Goal: Task Accomplishment & Management: Manage account settings

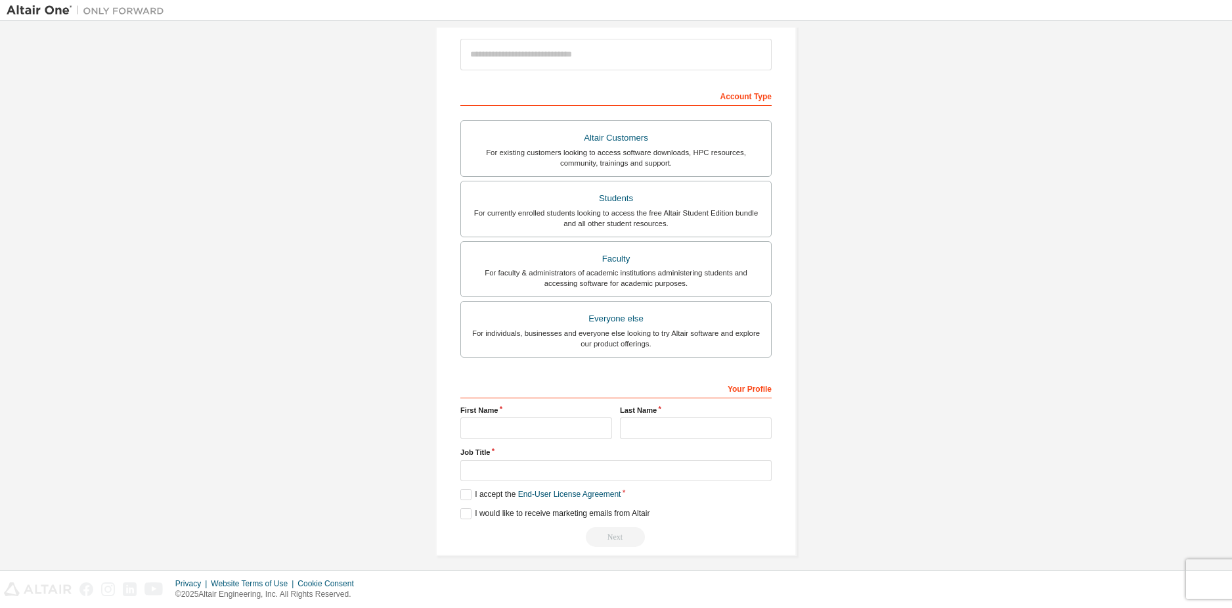
scroll to position [160, 0]
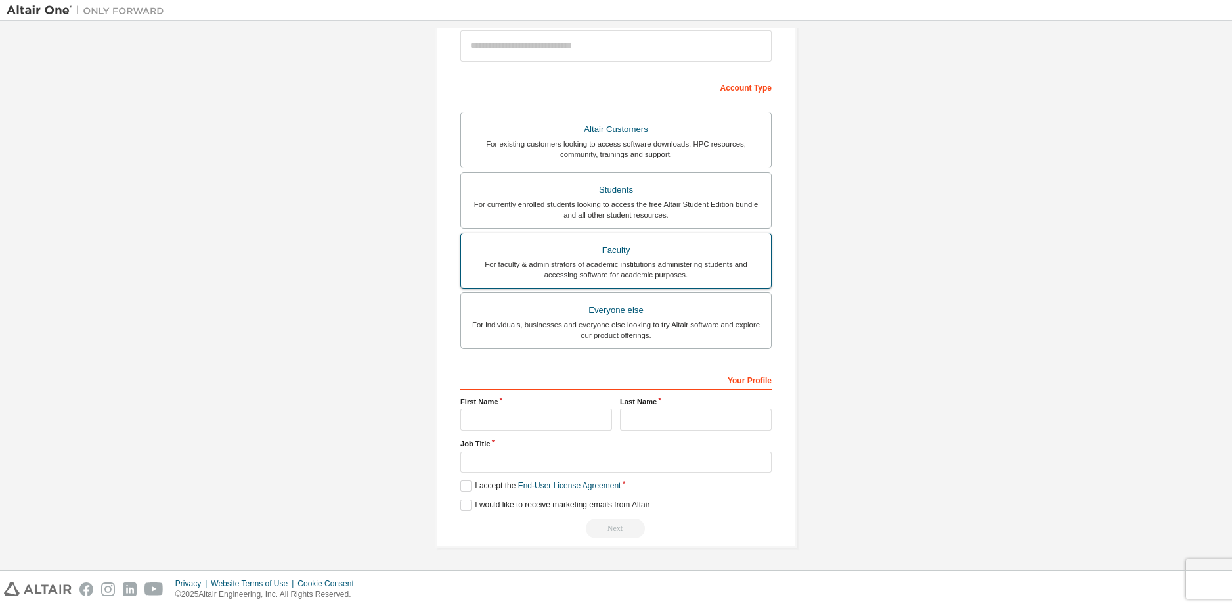
click at [728, 275] on div "For faculty & administrators of academic institutions administering students an…" at bounding box center [616, 269] width 294 height 21
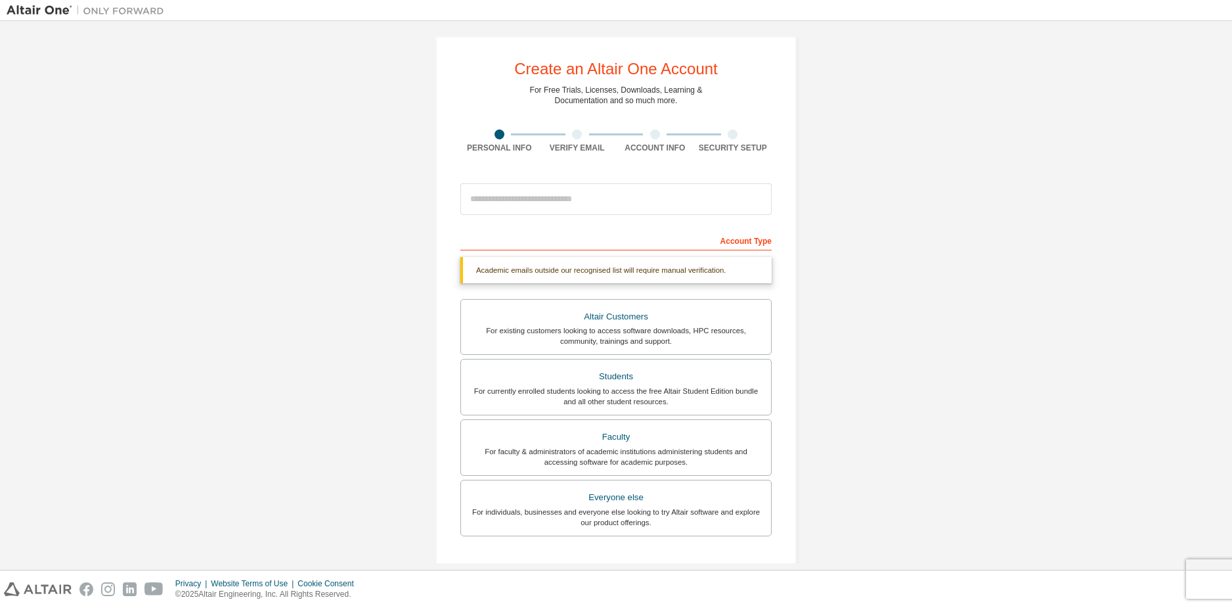
scroll to position [0, 0]
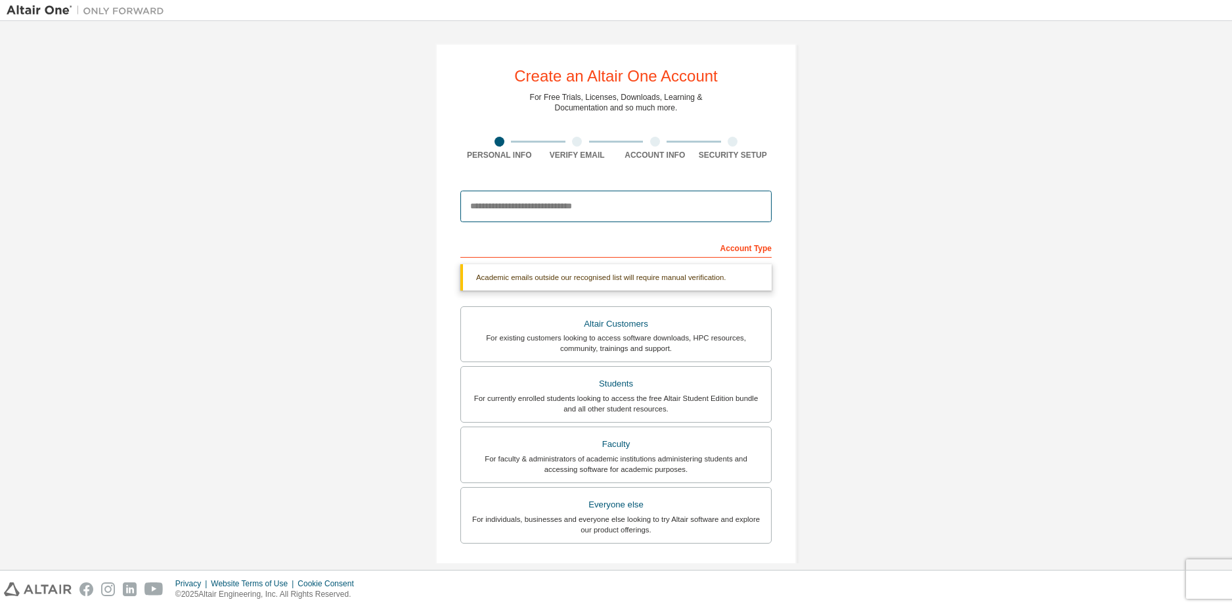
click at [564, 204] on input "email" at bounding box center [615, 206] width 311 height 32
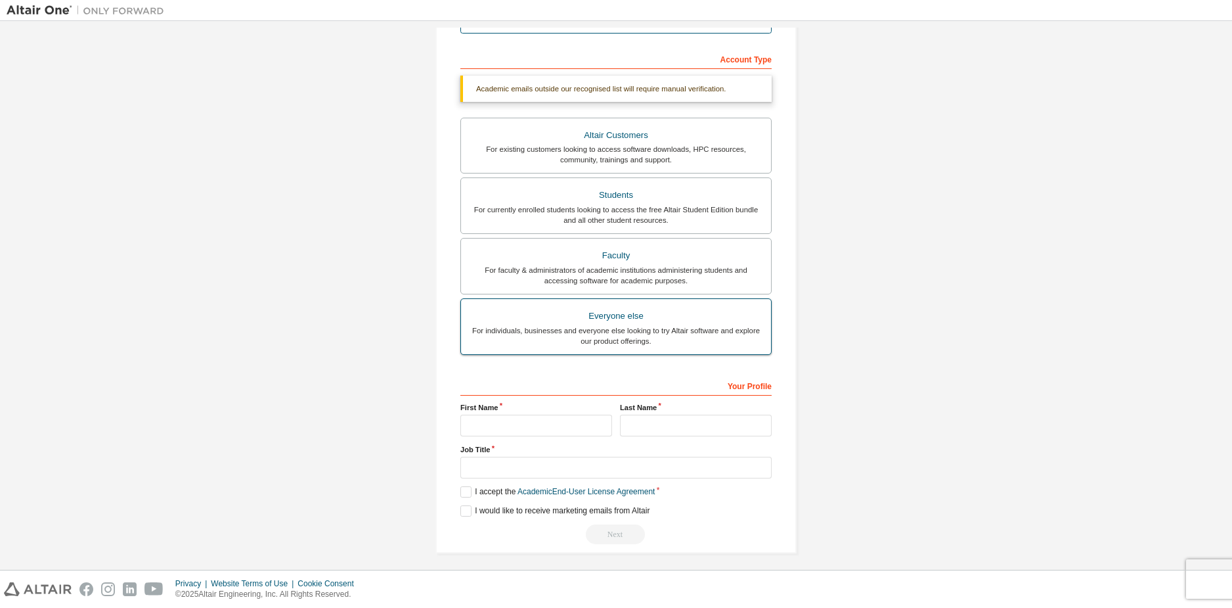
scroll to position [194, 0]
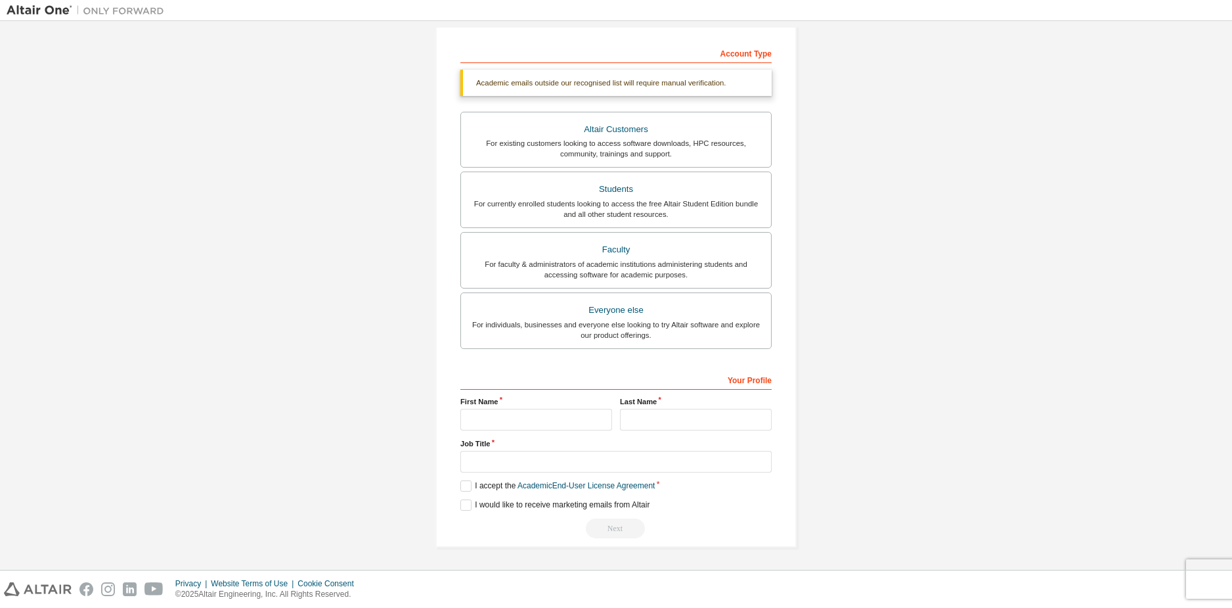
type input "**********"
click at [530, 416] on input "text" at bounding box center [536, 420] width 152 height 22
type input "*********"
type input "*****"
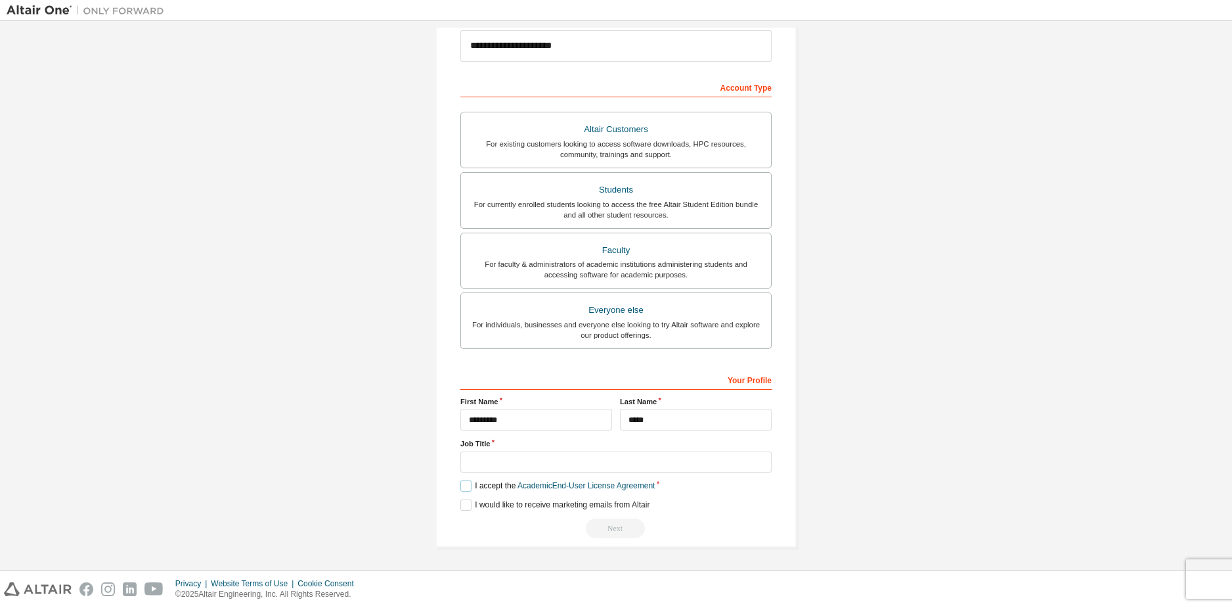
click at [463, 491] on label "I accept the Academic End-User License Agreement" at bounding box center [557, 485] width 194 height 11
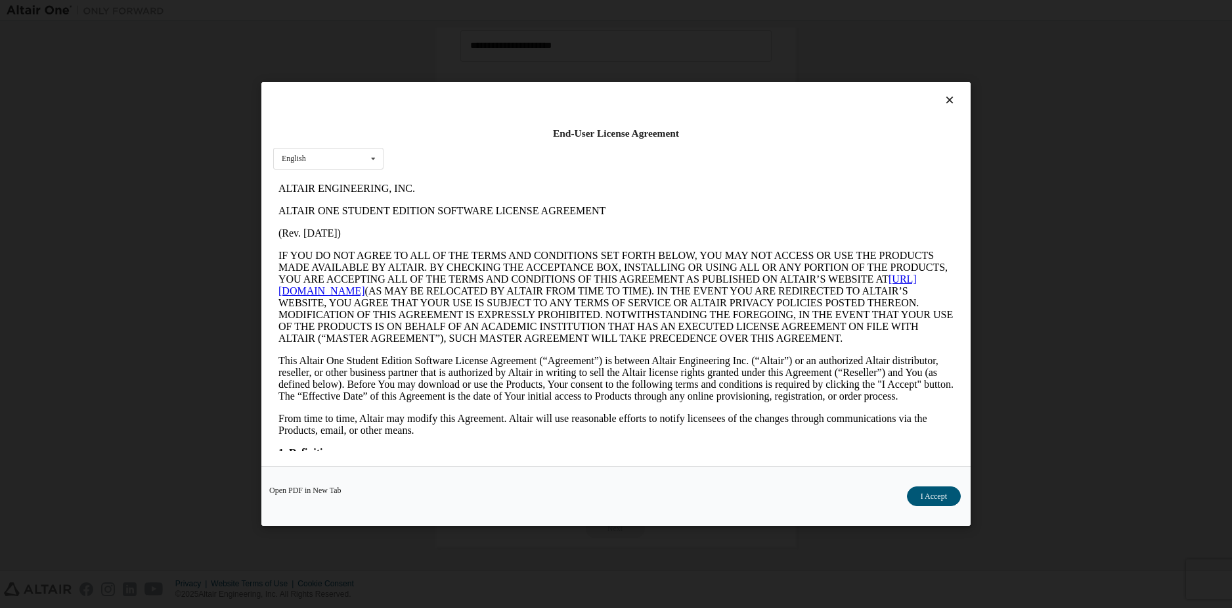
scroll to position [0, 0]
click at [326, 148] on div "English English" at bounding box center [328, 159] width 110 height 22
click at [925, 491] on button "I Accept" at bounding box center [934, 496] width 54 height 20
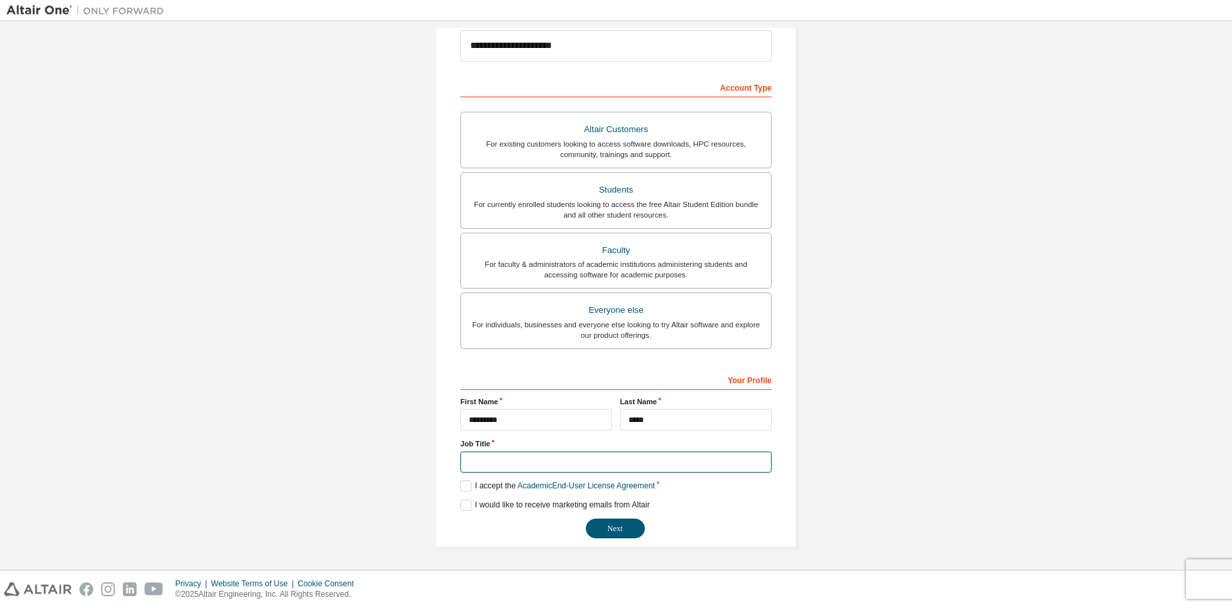
click at [575, 465] on input "text" at bounding box center [615, 462] width 311 height 22
type input "*"
type input "*******"
click at [636, 529] on button "Next" at bounding box center [615, 528] width 59 height 20
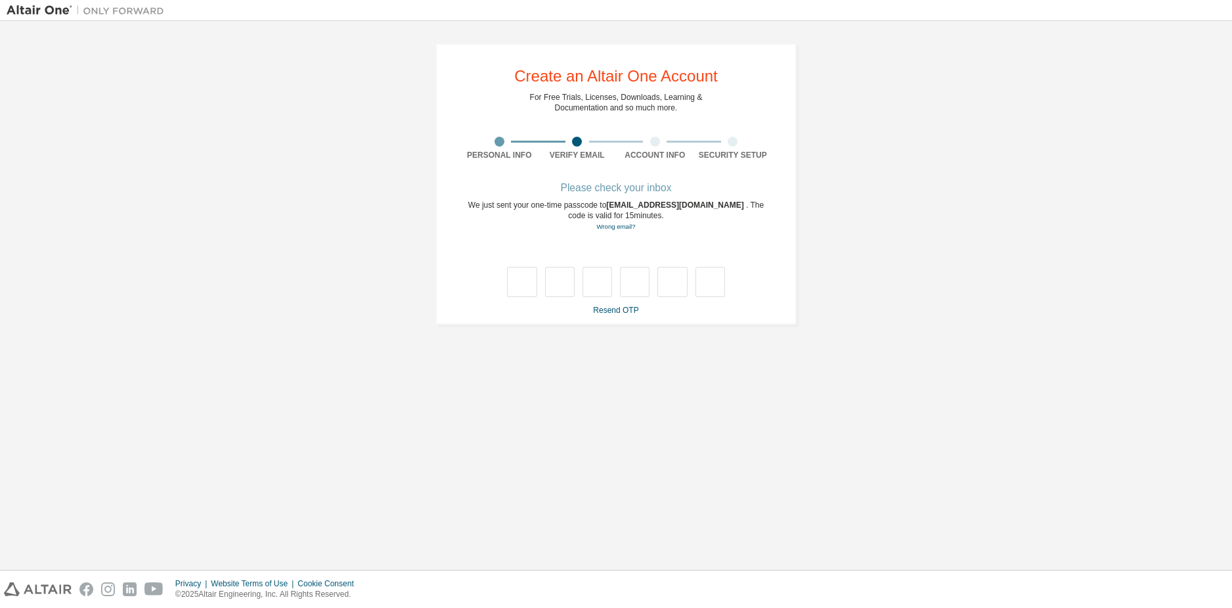
type input "*"
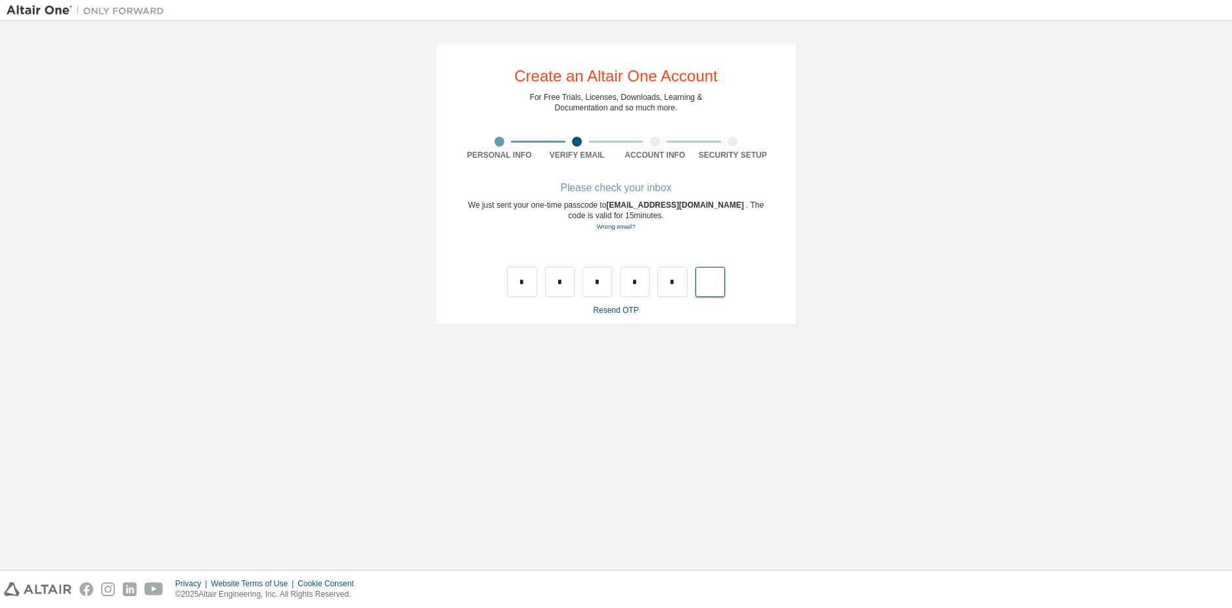
type input "*"
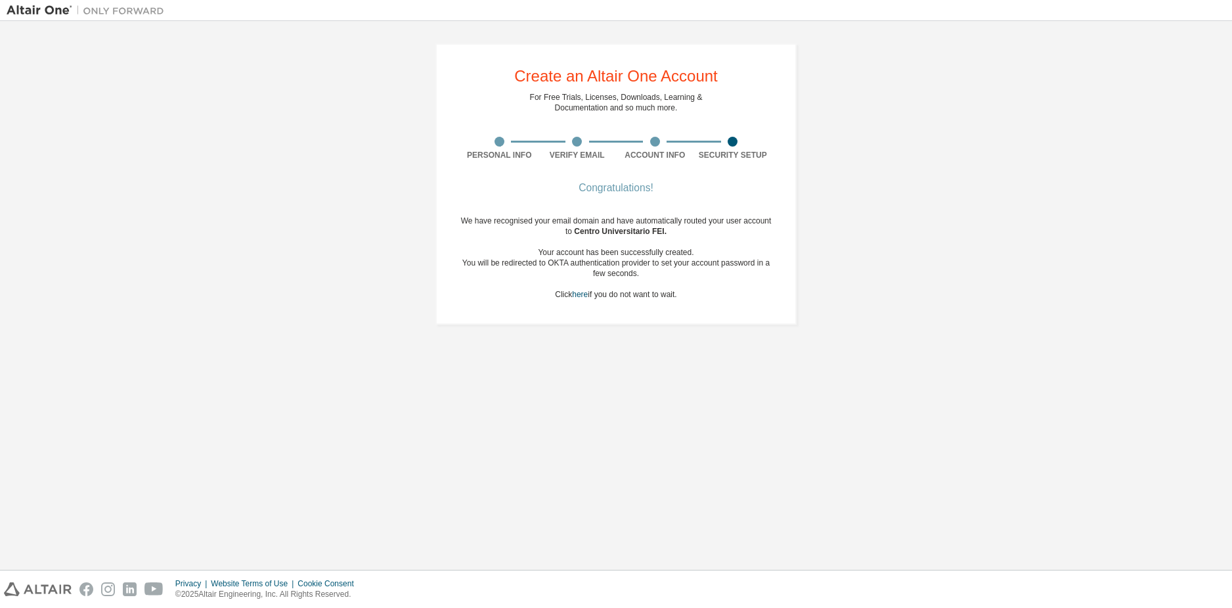
click at [515, 443] on div "Create an Altair One Account For Free Trials, Licenses, Downloads, Learning & D…" at bounding box center [616, 295] width 1219 height 535
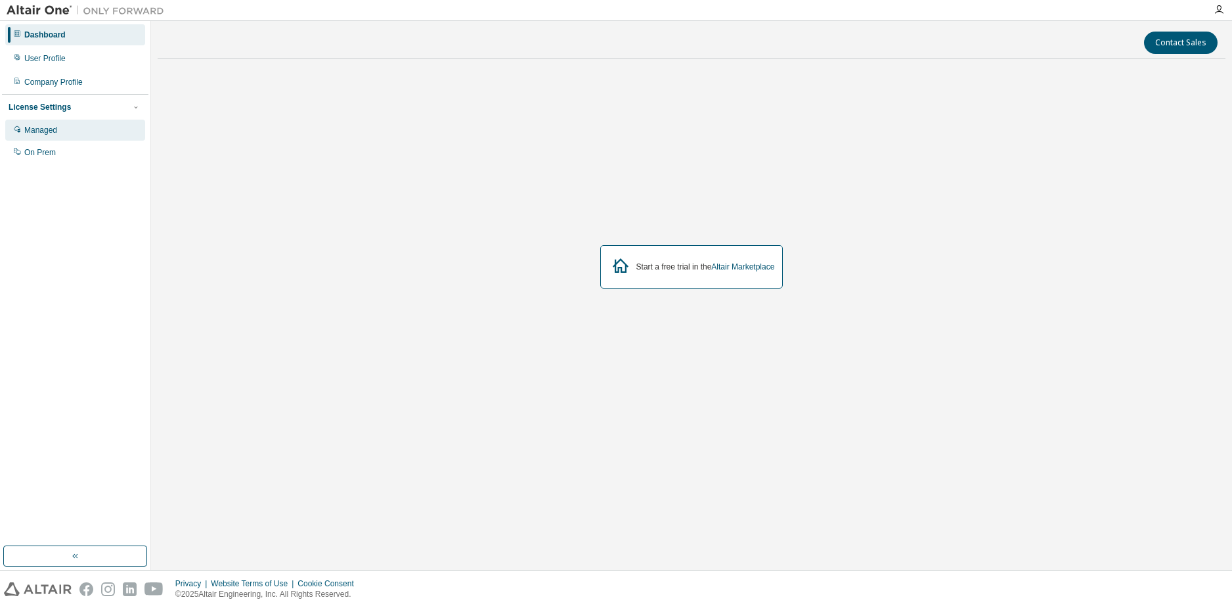
click at [90, 129] on div "Managed" at bounding box center [75, 130] width 140 height 21
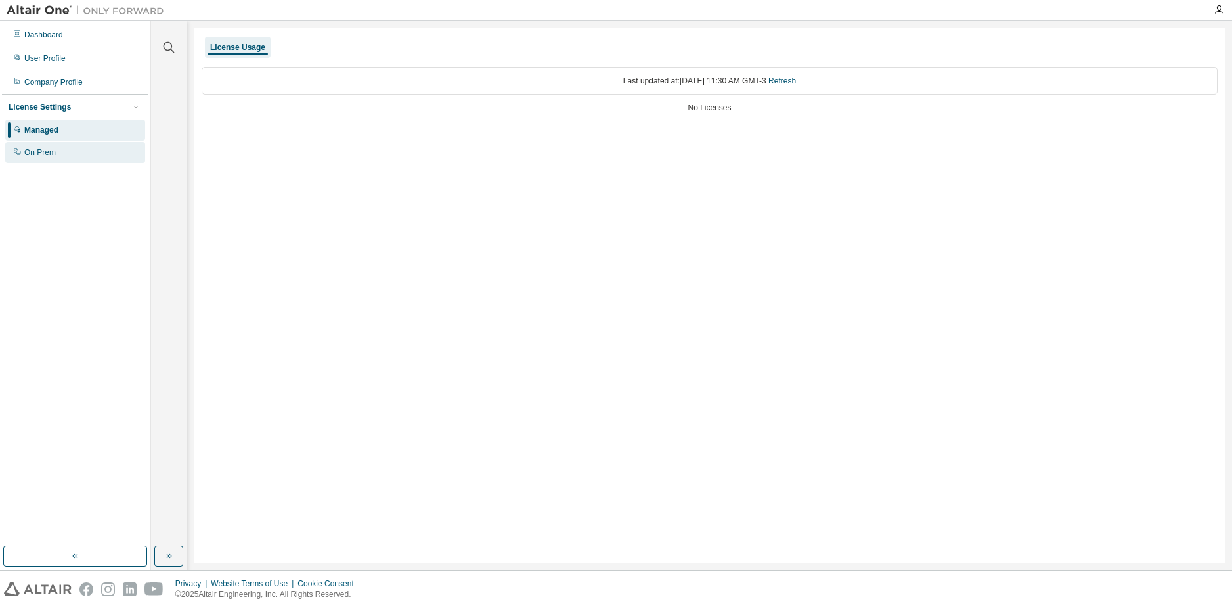
click at [64, 160] on div "On Prem" at bounding box center [75, 152] width 140 height 21
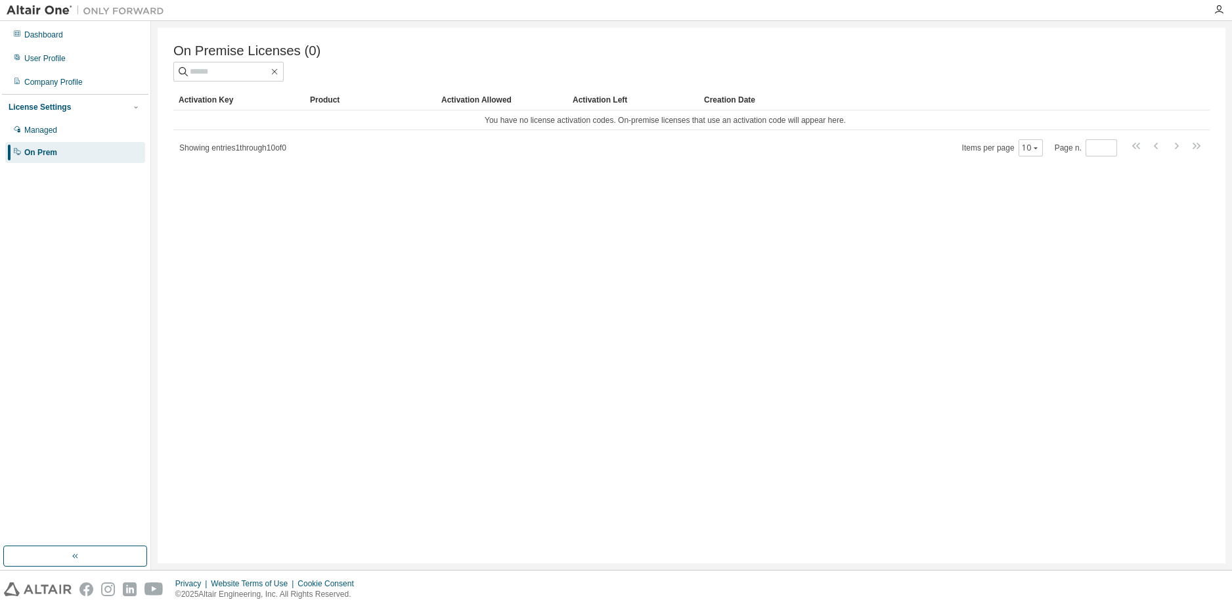
click at [139, 557] on button "button" at bounding box center [75, 555] width 144 height 21
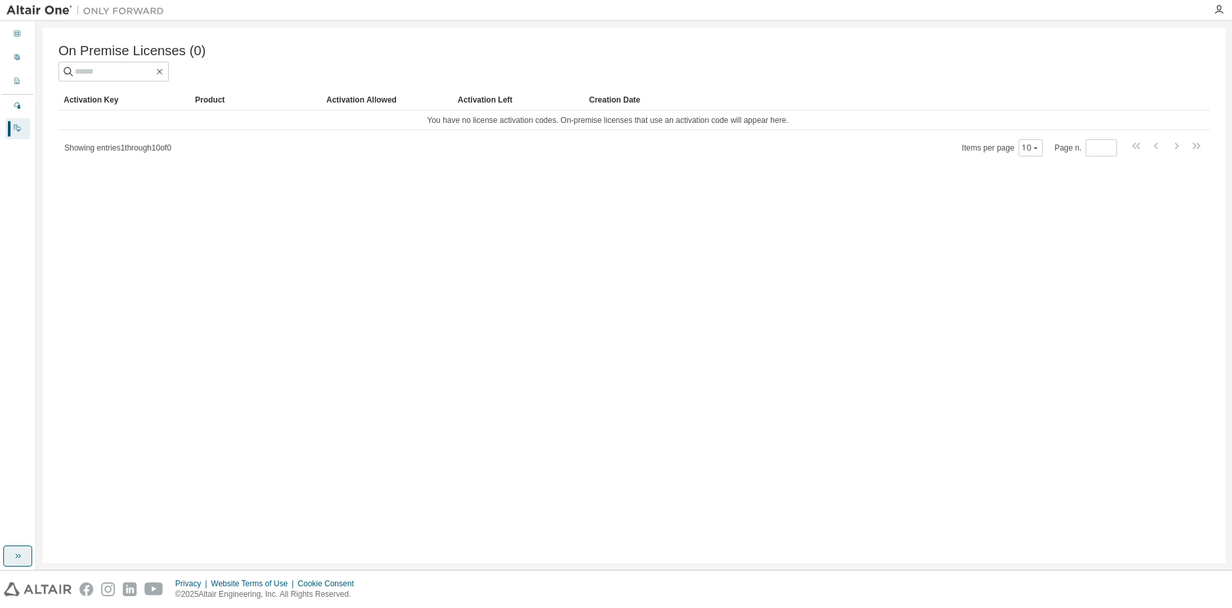
click at [18, 558] on icon "button" at bounding box center [17, 555] width 11 height 11
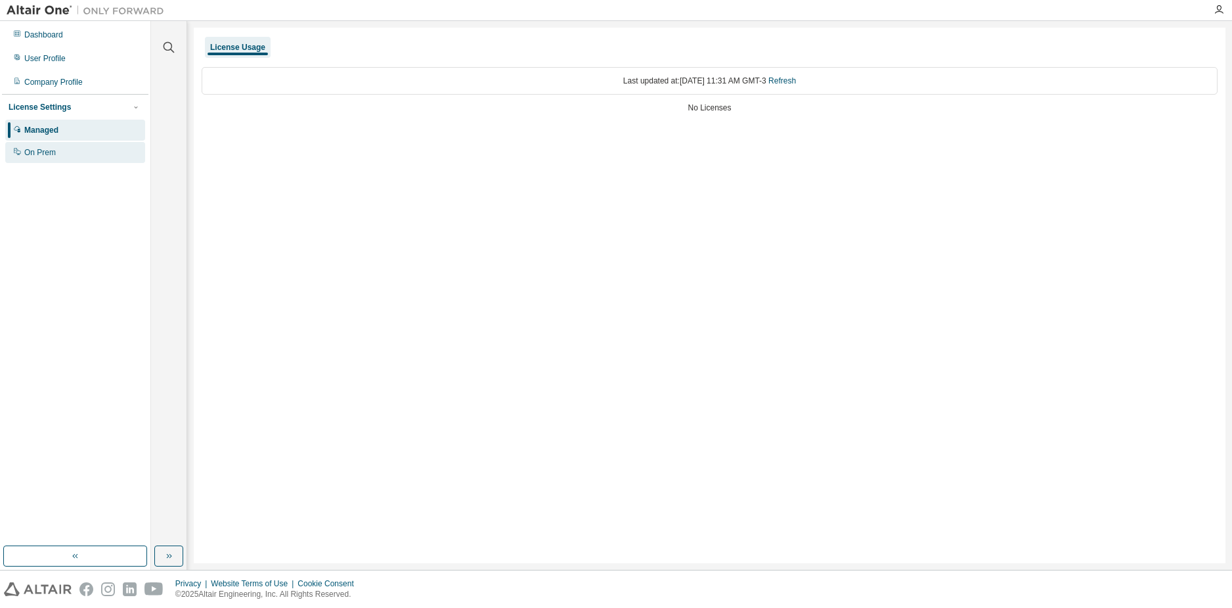
click at [66, 162] on div "On Prem" at bounding box center [75, 152] width 140 height 21
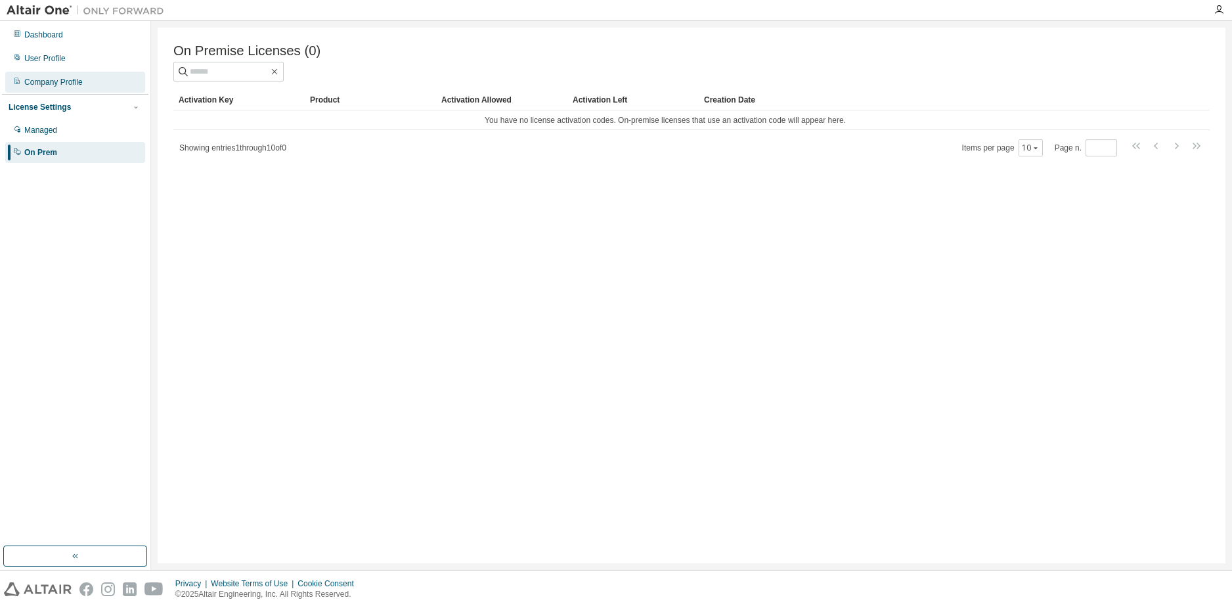
click at [75, 81] on div "Company Profile" at bounding box center [53, 82] width 58 height 11
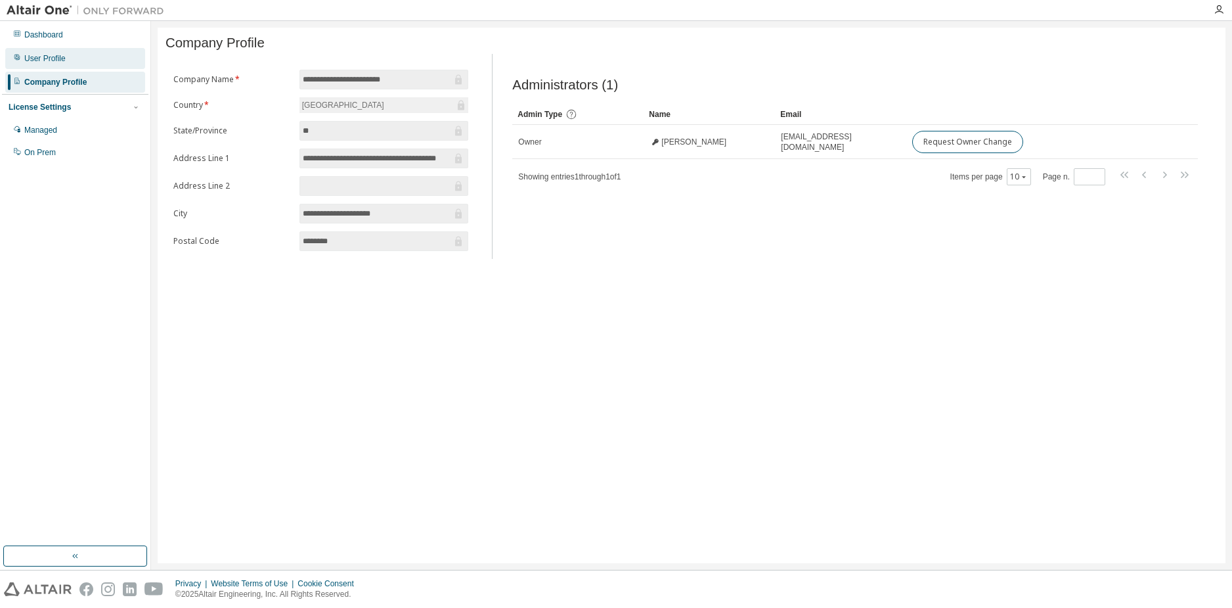
click at [79, 51] on div "User Profile" at bounding box center [75, 58] width 140 height 21
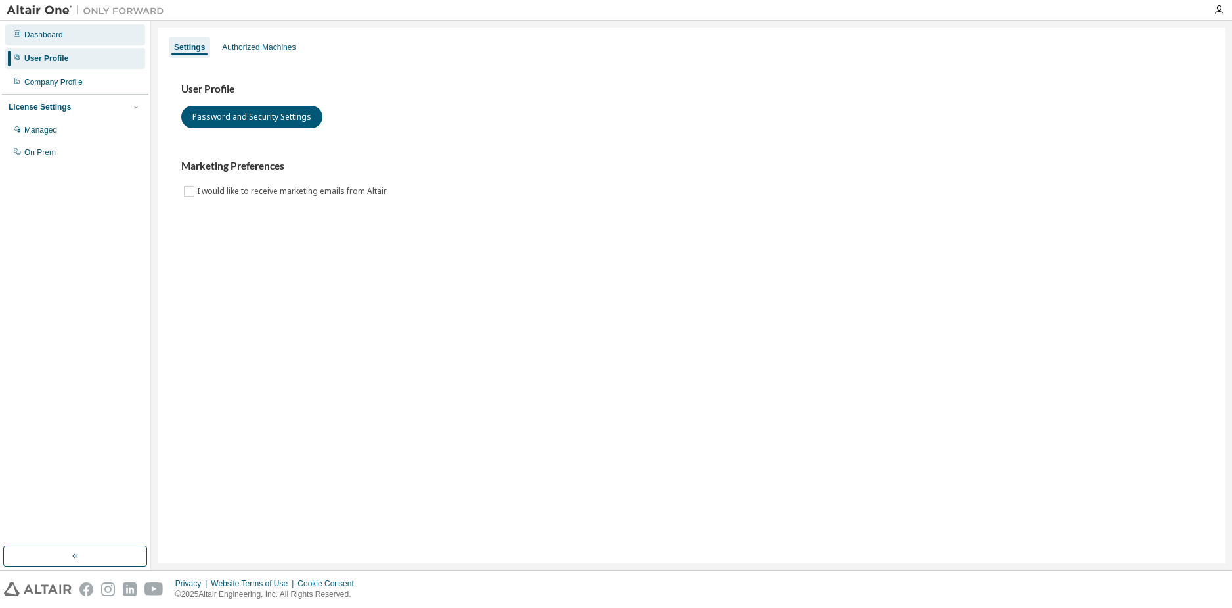
click at [74, 37] on div "Dashboard" at bounding box center [75, 34] width 140 height 21
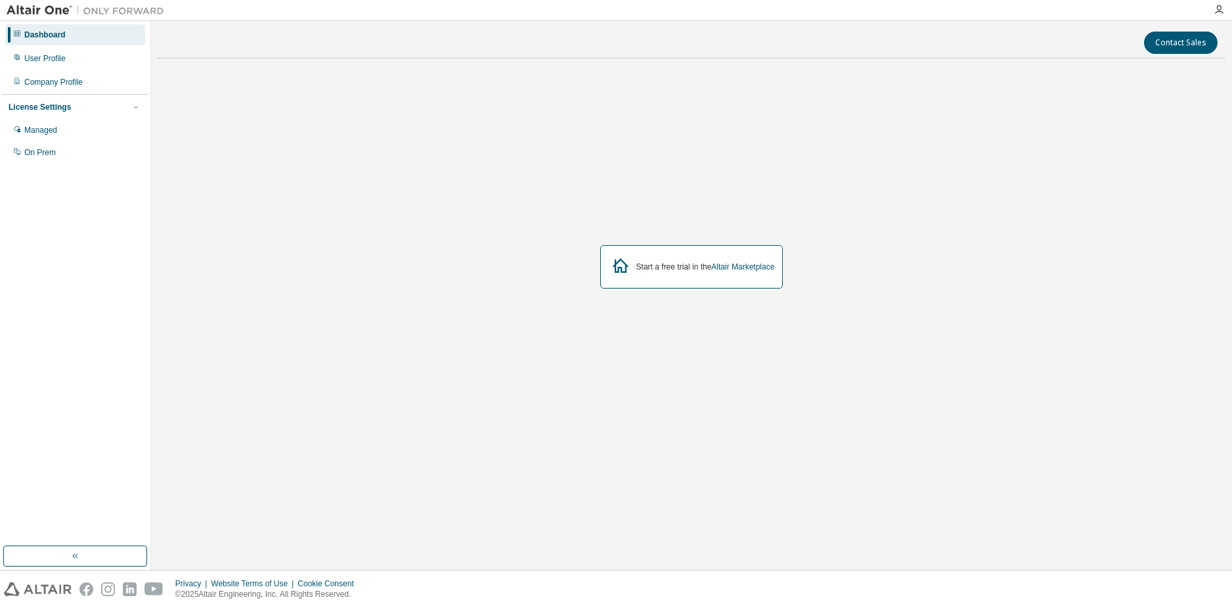
click at [1213, 12] on div at bounding box center [1219, 10] width 26 height 11
click at [1221, 12] on icon "button" at bounding box center [1219, 10] width 11 height 11
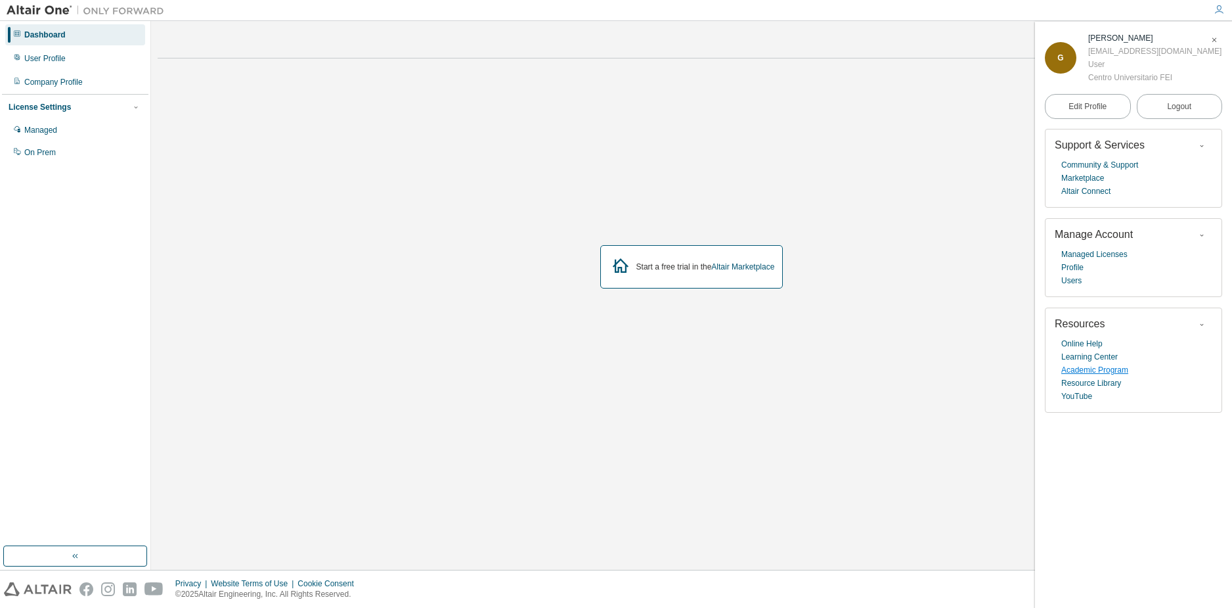
click at [1107, 372] on link "Academic Program" at bounding box center [1095, 369] width 67 height 13
click at [1069, 272] on link "Profile" at bounding box center [1073, 267] width 22 height 13
click at [1095, 254] on link "Managed Licenses" at bounding box center [1095, 254] width 66 height 13
click at [1112, 480] on div "G Gabrielle Sousa uniegsousa@fei.edu.br User Centro Universitario FEI Edit Prof…" at bounding box center [1133, 315] width 197 height 586
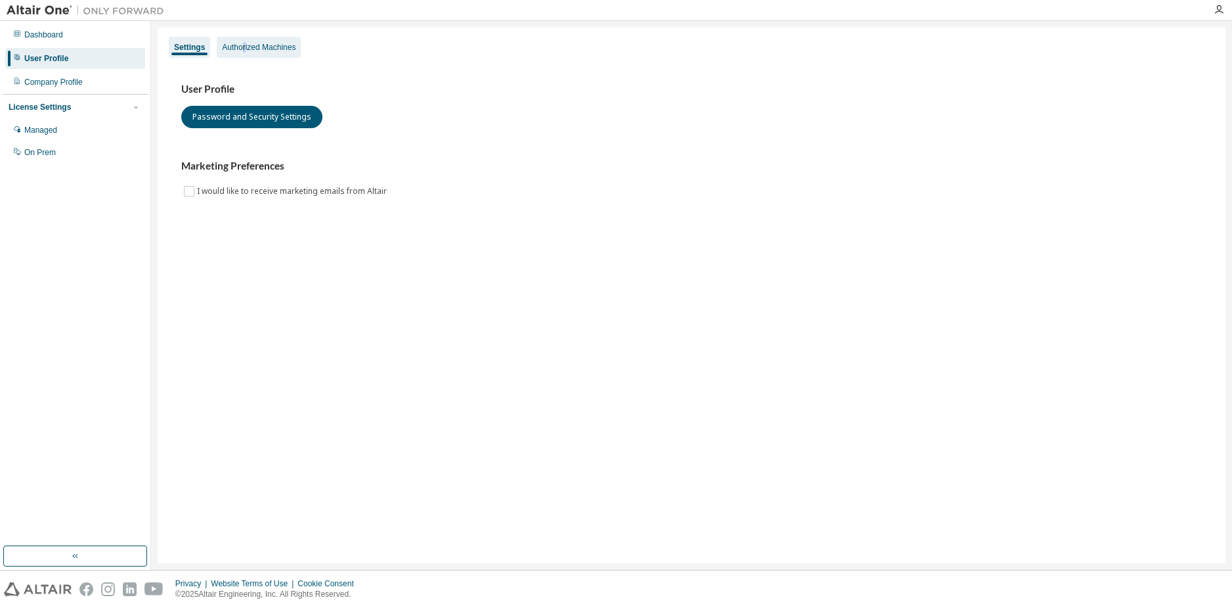
click at [244, 53] on div "Authorized Machines" at bounding box center [259, 47] width 84 height 21
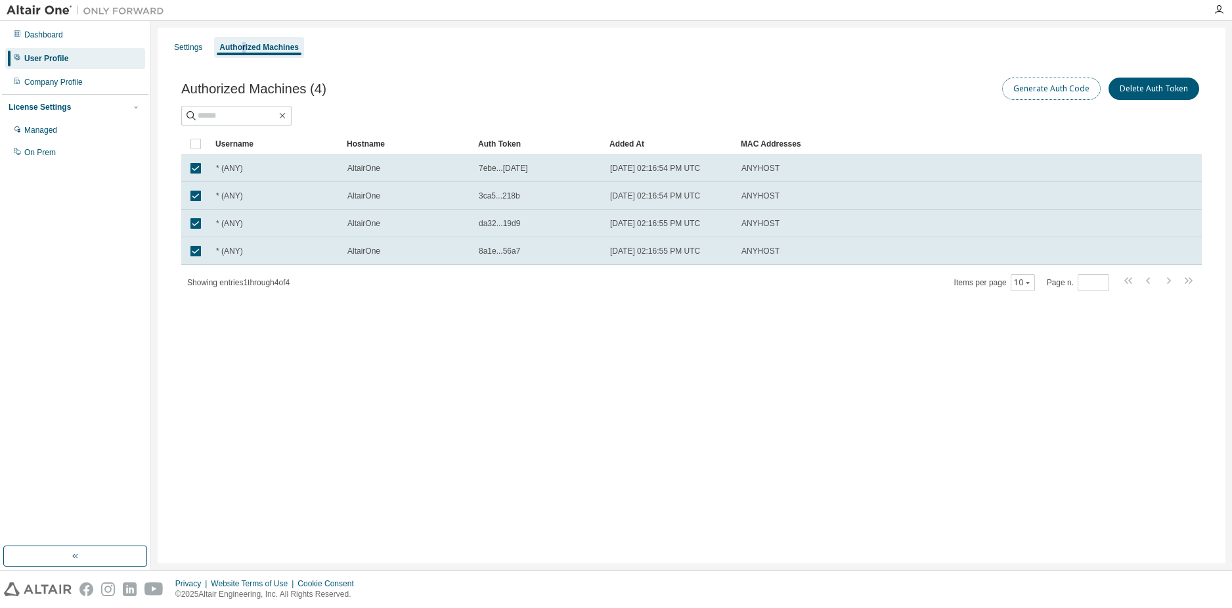
click at [1051, 89] on button "Generate Auth Code" at bounding box center [1051, 89] width 99 height 22
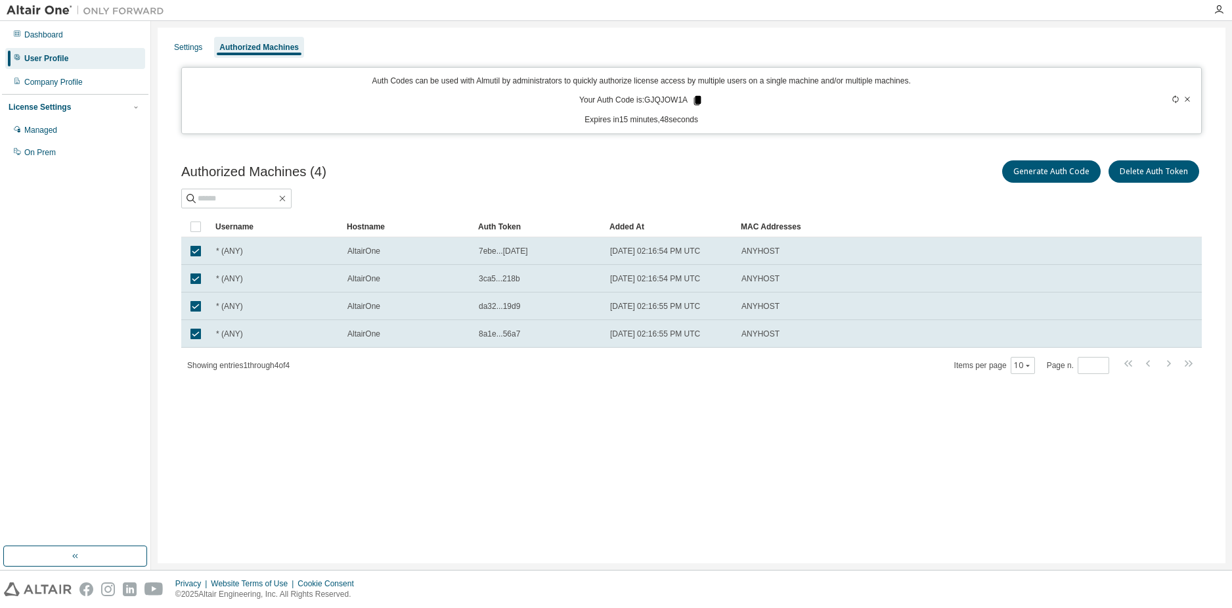
click at [694, 99] on icon at bounding box center [697, 100] width 7 height 9
click at [788, 604] on div "Privacy Website Terms of Use Cookie Consent © 2025 Altair Engineering, Inc. All…" at bounding box center [616, 588] width 1232 height 37
click at [1061, 422] on div "Settings Authorized Machines Auth Codes can be used with Almutil by administrat…" at bounding box center [692, 295] width 1068 height 535
drag, startPoint x: 964, startPoint y: 567, endPoint x: 953, endPoint y: 567, distance: 11.2
click at [962, 567] on div "Settings Authorized Machines Auth Codes can be used with Almutil by administrat…" at bounding box center [691, 295] width 1081 height 548
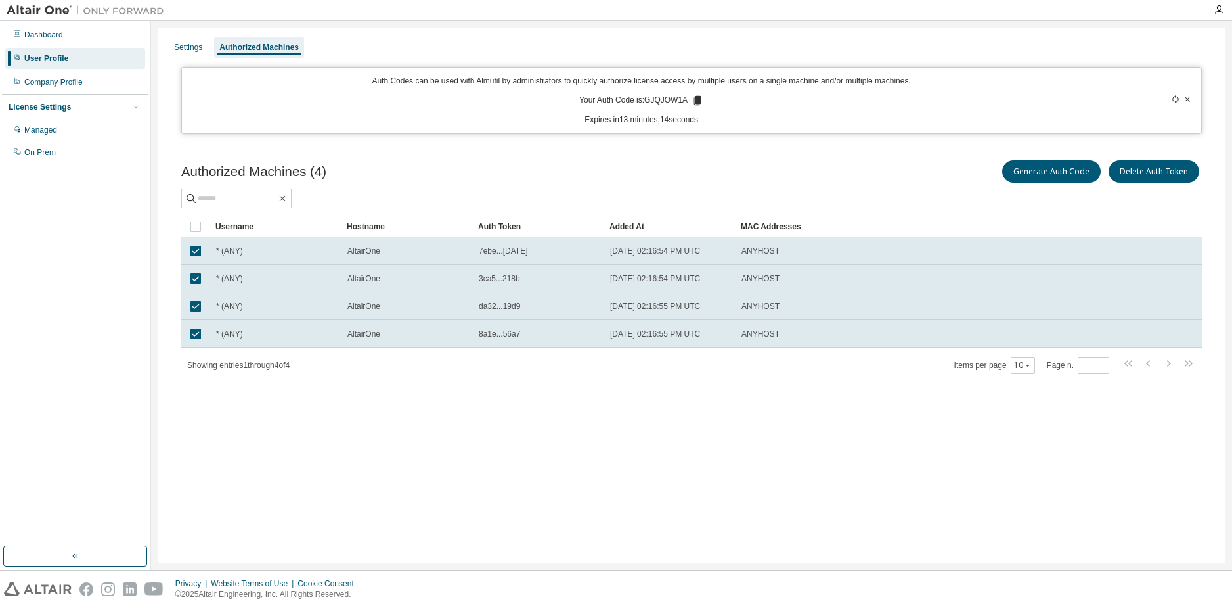
click at [1142, 215] on div "Authorized Machines (4) Generate Auth Code Delete Auth Token Clear Load Save Sa…" at bounding box center [691, 266] width 1021 height 217
click at [913, 170] on div "Generate Auth Code Delete Auth Token" at bounding box center [947, 172] width 510 height 28
click at [444, 418] on div "Settings Authorized Machines Auth Codes can be used with Almutil by administrat…" at bounding box center [692, 295] width 1068 height 535
click at [669, 96] on p "Your Auth Code is: GJQJOW1A" at bounding box center [641, 101] width 124 height 12
click at [694, 99] on icon at bounding box center [697, 100] width 7 height 9
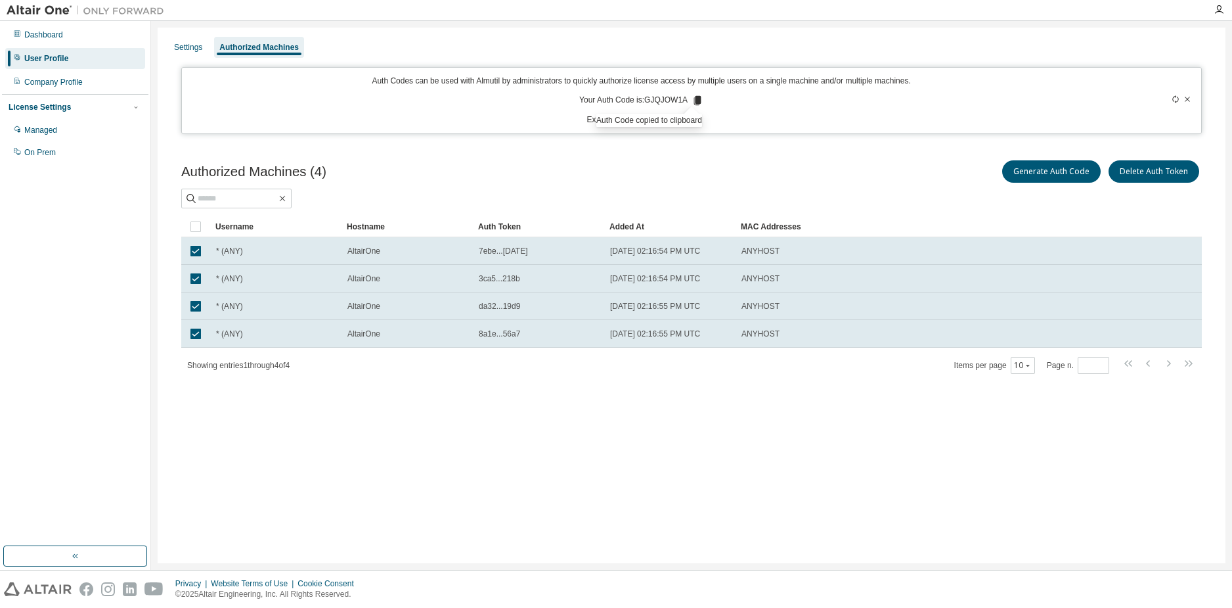
click at [1083, 426] on div "Settings Authorized Machines Auth Codes can be used with Almutil by administrat…" at bounding box center [692, 295] width 1068 height 535
click at [1062, 180] on button "Generate Auth Code" at bounding box center [1051, 171] width 99 height 22
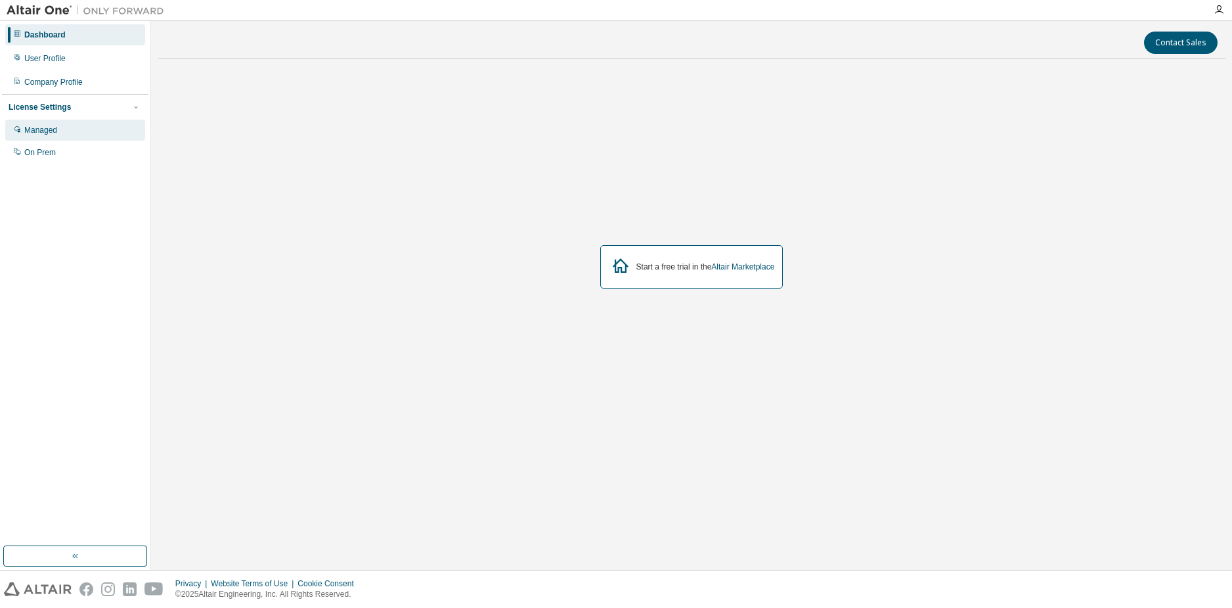
click at [56, 121] on div "Managed" at bounding box center [75, 130] width 140 height 21
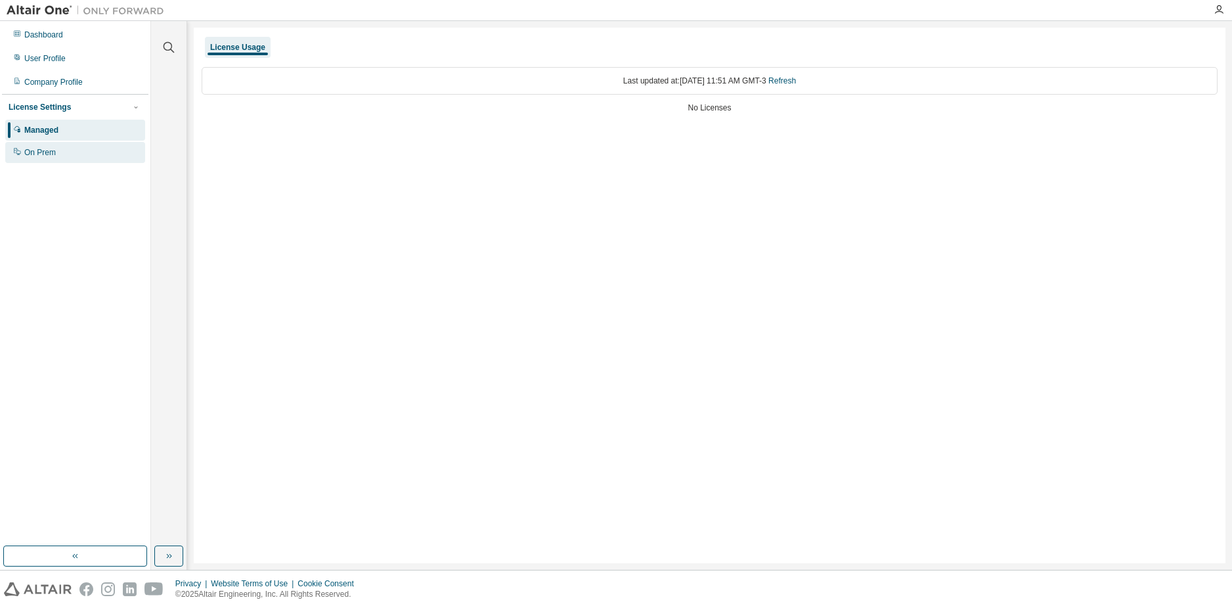
click at [73, 147] on div "On Prem" at bounding box center [75, 152] width 140 height 21
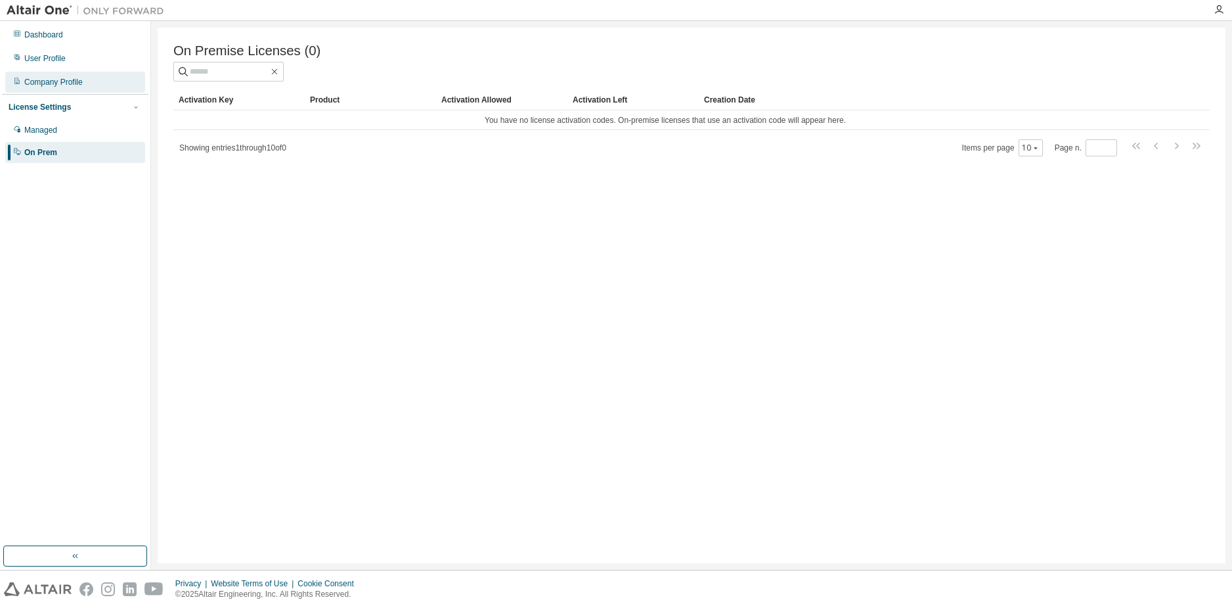
click at [82, 90] on div "Company Profile" at bounding box center [75, 82] width 140 height 21
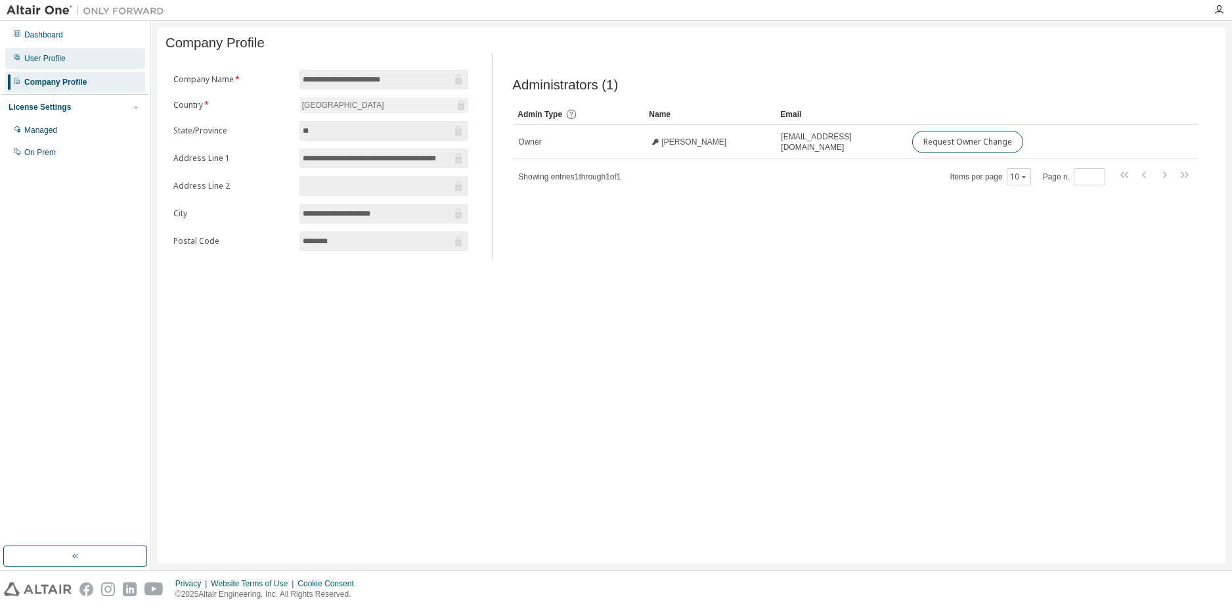
click at [73, 51] on div "User Profile" at bounding box center [75, 58] width 140 height 21
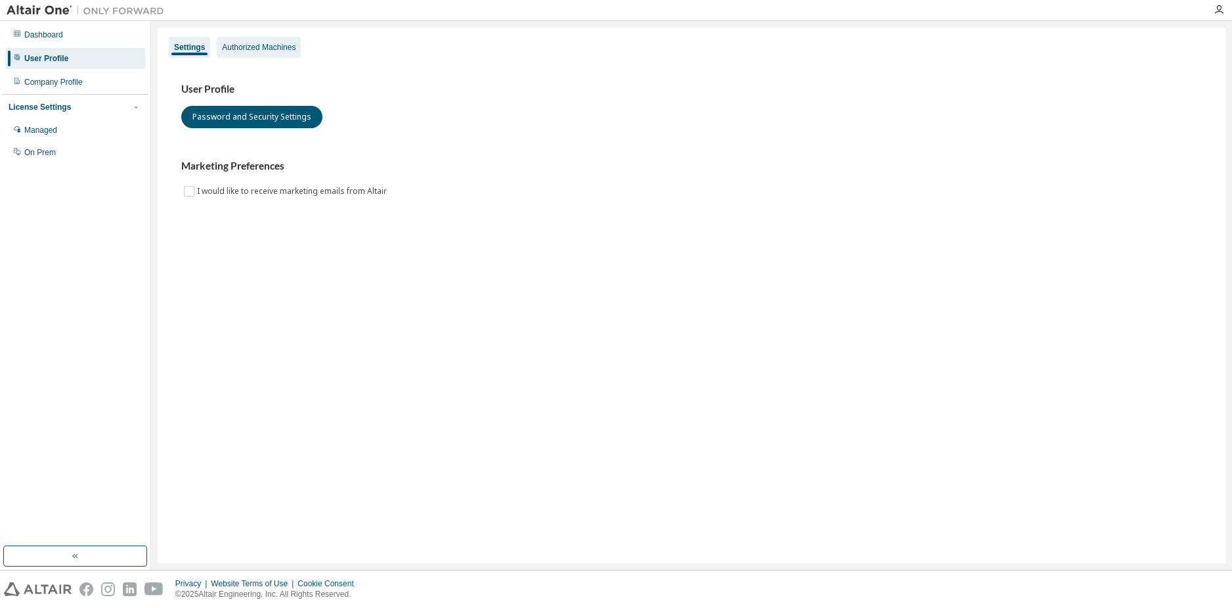
click at [257, 39] on div "Authorized Machines" at bounding box center [259, 47] width 84 height 21
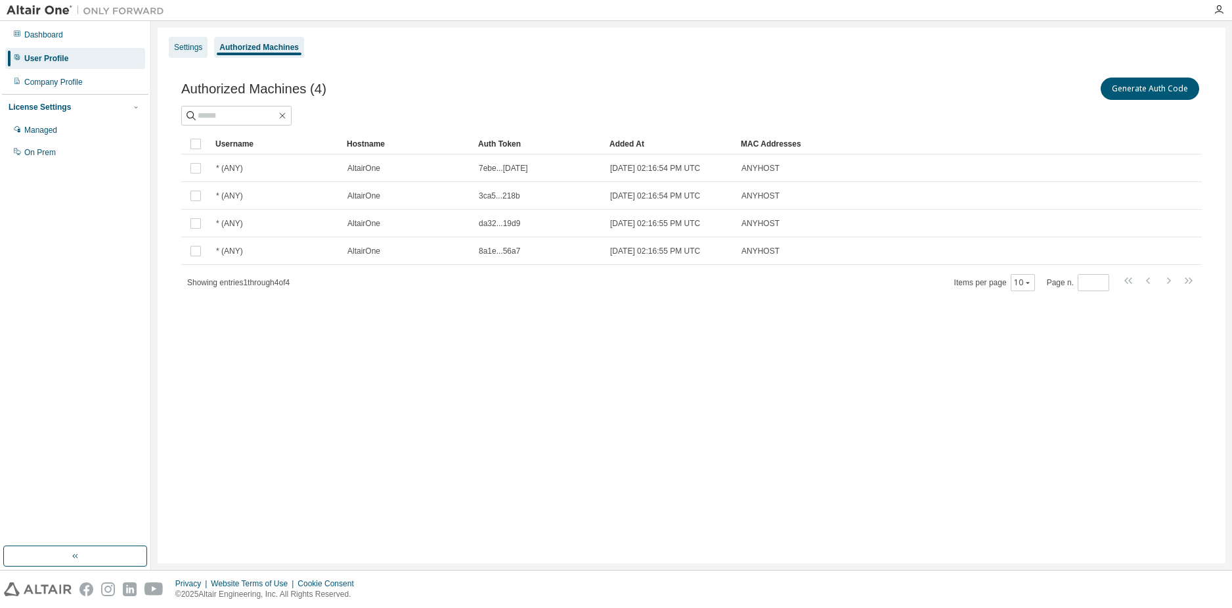
drag, startPoint x: 204, startPoint y: 42, endPoint x: 175, endPoint y: 53, distance: 30.1
click at [204, 42] on div "Settings" at bounding box center [188, 47] width 39 height 21
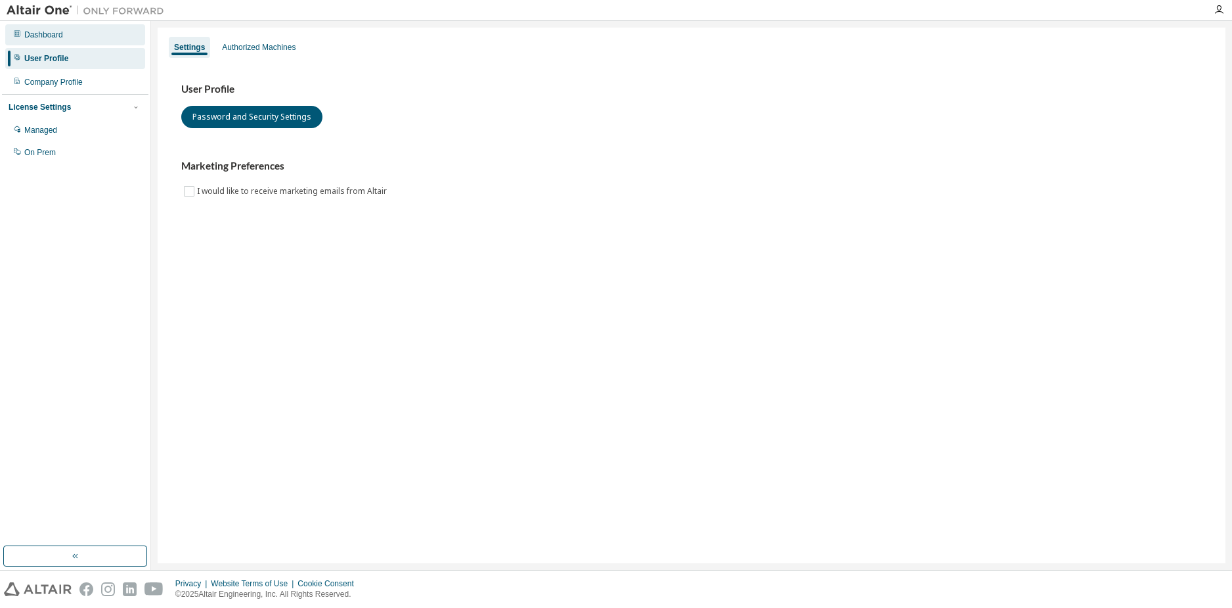
click at [74, 39] on div "Dashboard" at bounding box center [75, 34] width 140 height 21
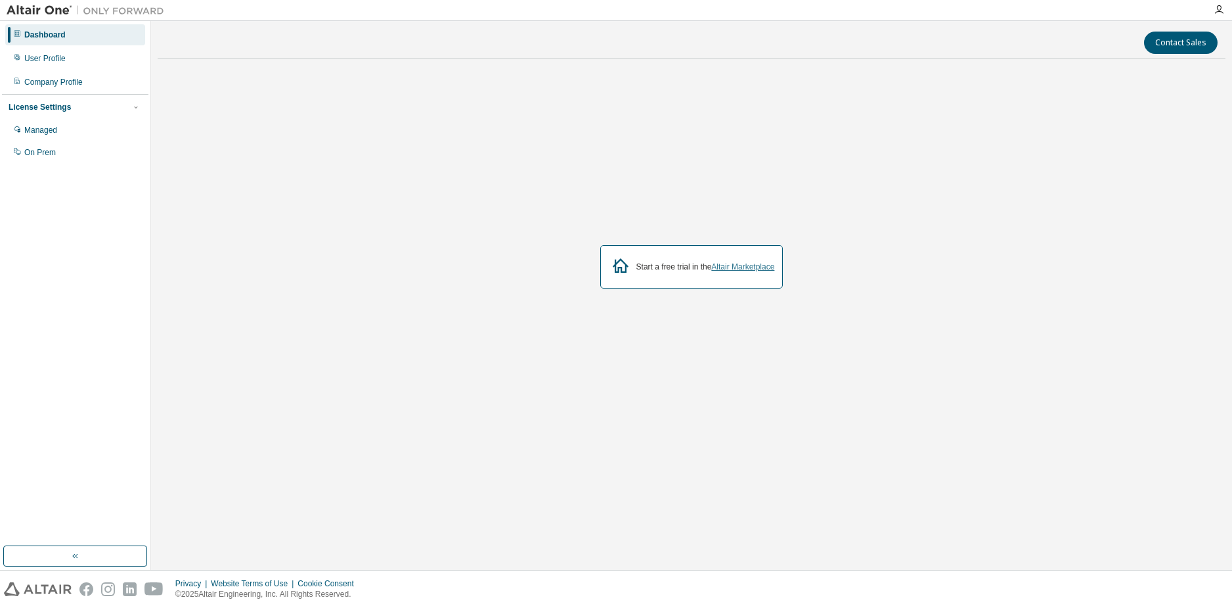
click at [751, 262] on link "Altair Marketplace" at bounding box center [742, 266] width 63 height 9
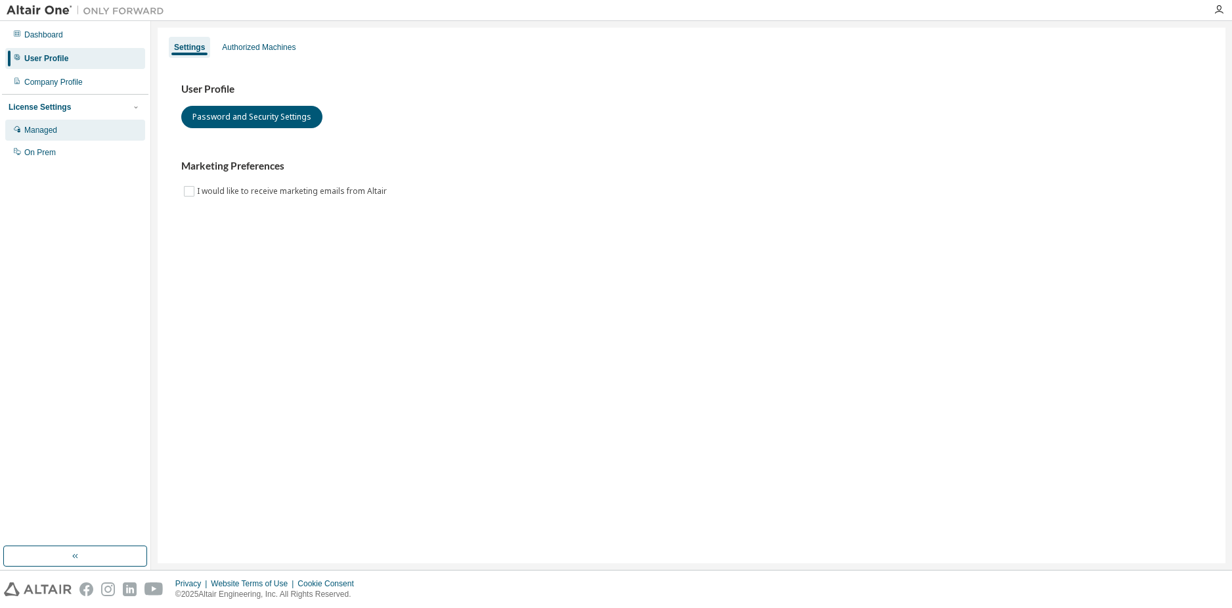
click at [62, 129] on div "Managed" at bounding box center [75, 130] width 140 height 21
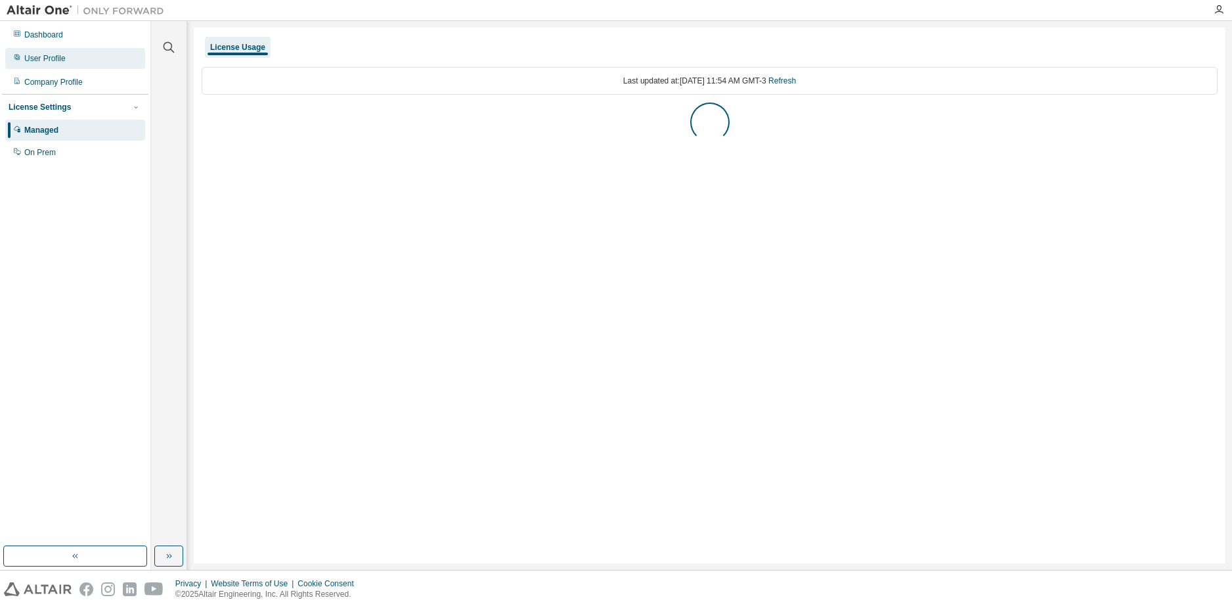
click at [82, 68] on div "User Profile" at bounding box center [75, 58] width 140 height 21
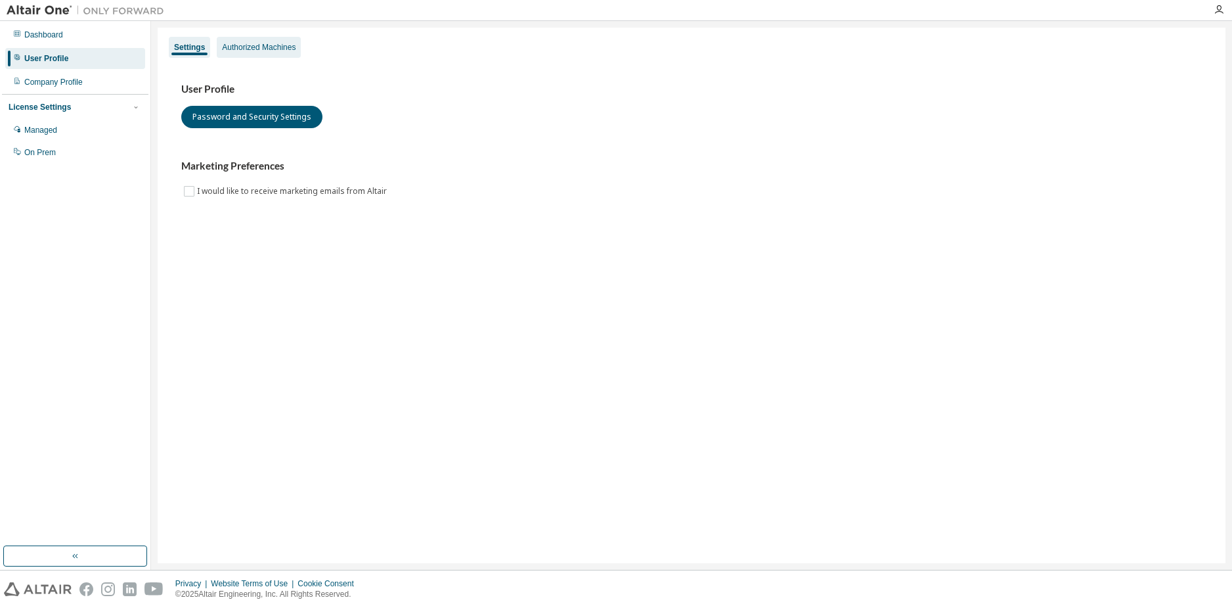
click at [245, 51] on div "Authorized Machines" at bounding box center [259, 47] width 74 height 11
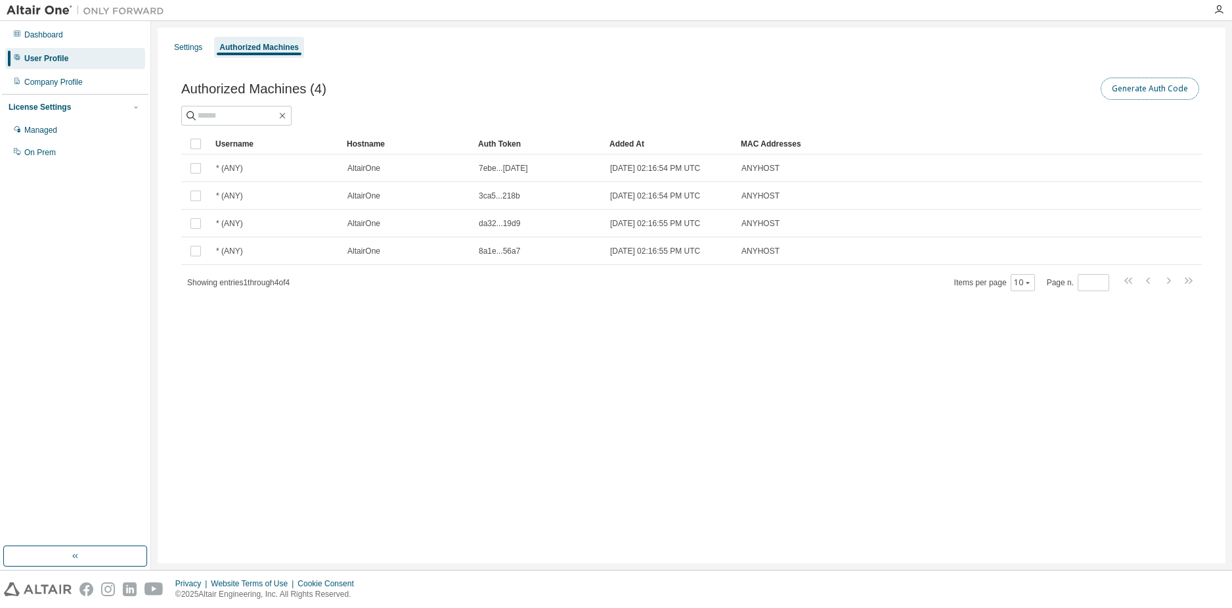
click at [1167, 89] on button "Generate Auth Code" at bounding box center [1150, 89] width 99 height 22
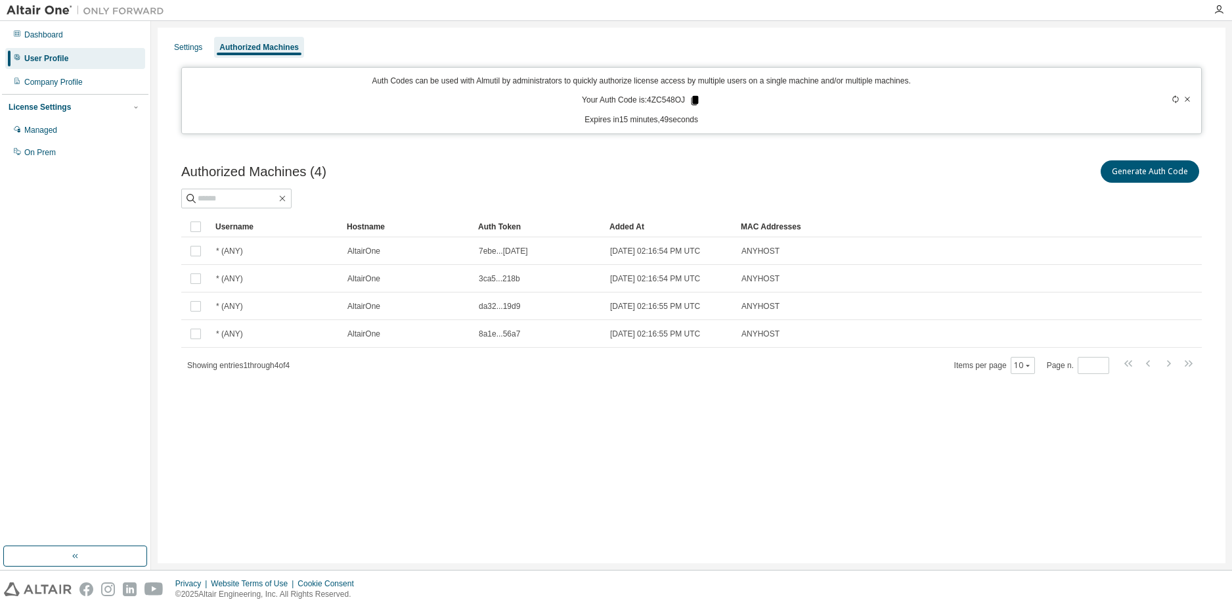
click at [696, 101] on icon at bounding box center [695, 100] width 7 height 9
click at [1109, 368] on div "Items per page 10 Page n. *" at bounding box center [1075, 364] width 242 height 19
